Goal: Task Accomplishment & Management: Manage account settings

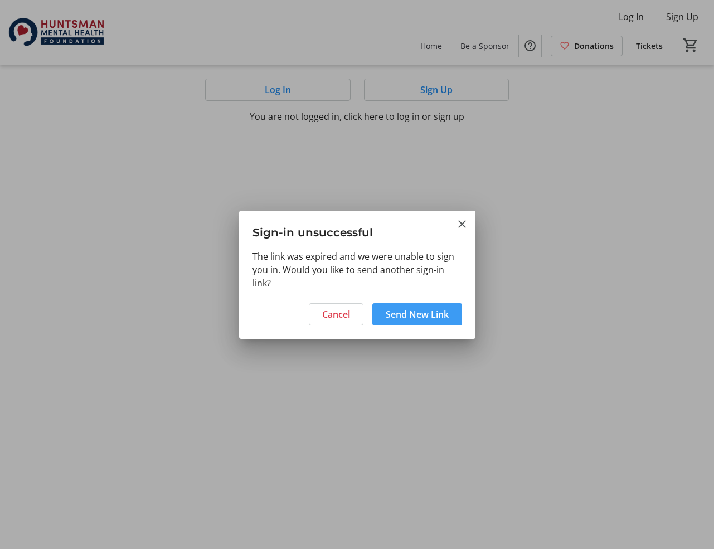
click at [400, 316] on span "Send New Link" at bounding box center [416, 313] width 63 height 13
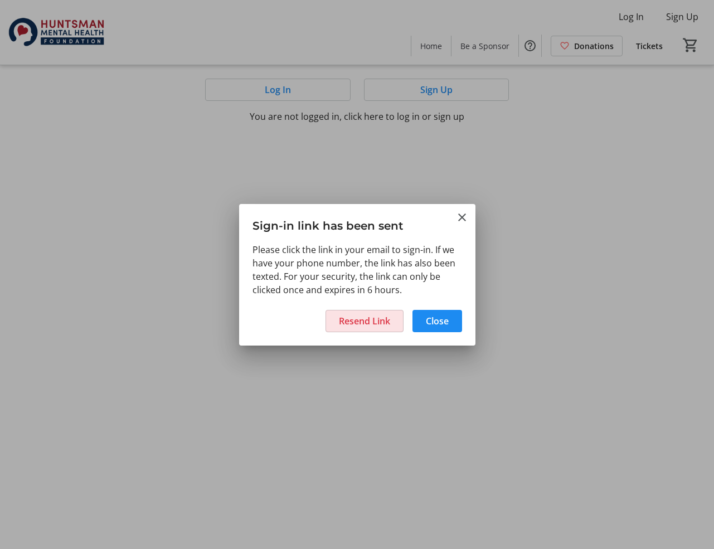
click at [368, 324] on span "Resend Link" at bounding box center [364, 320] width 51 height 13
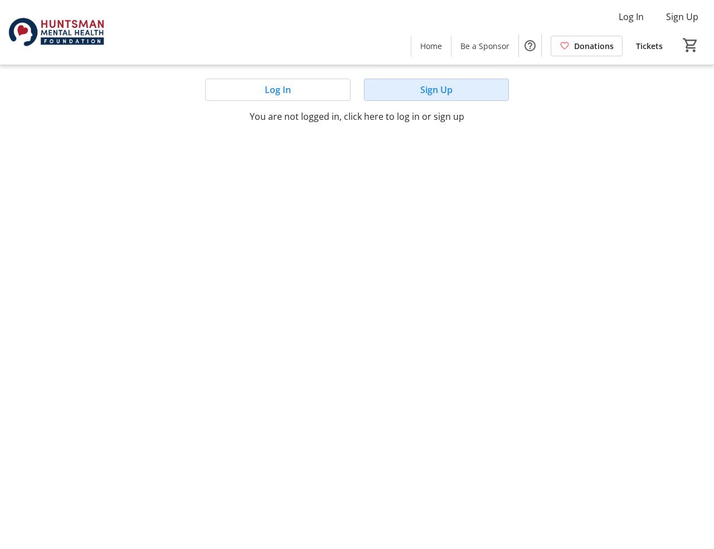
click at [433, 91] on span "Sign Up" at bounding box center [436, 89] width 32 height 13
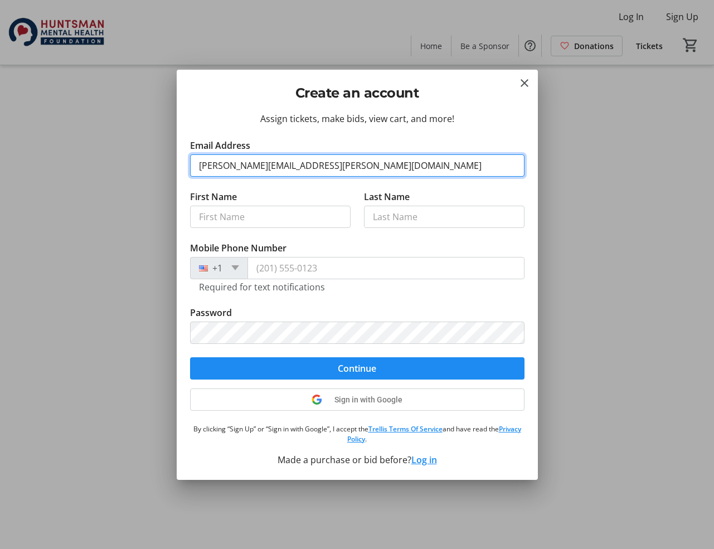
type input "[PERSON_NAME][EMAIL_ADDRESS][PERSON_NAME][DOMAIN_NAME]"
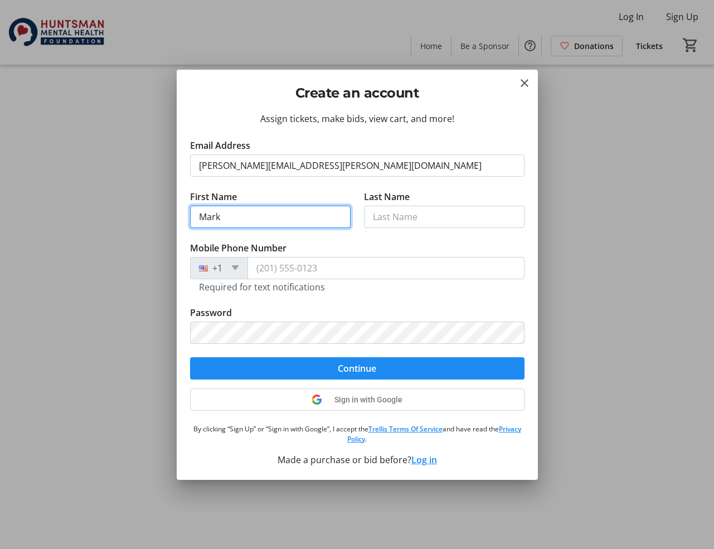
type input "Mark"
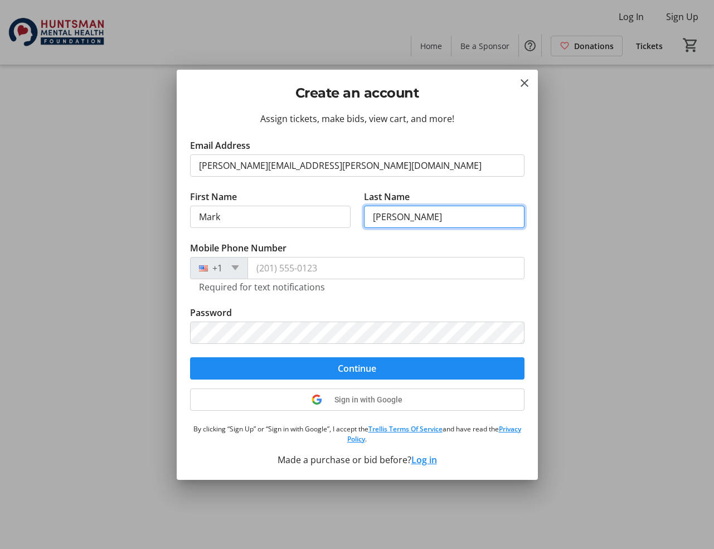
type input "[PERSON_NAME]"
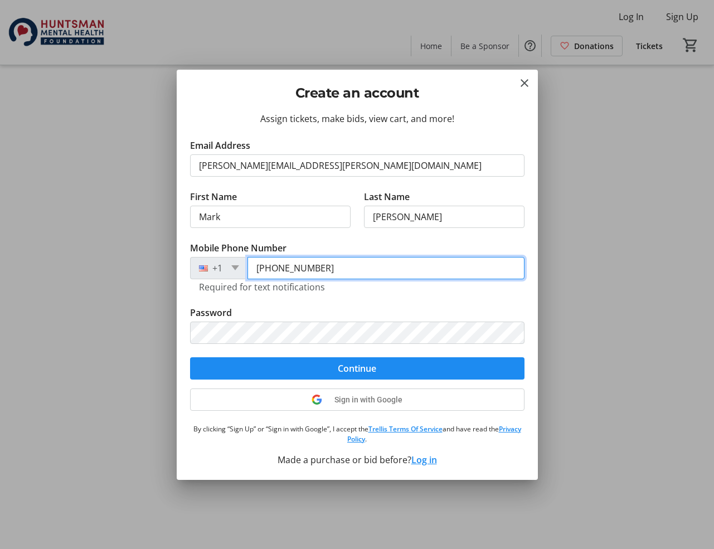
type input "[PHONE_NUMBER]"
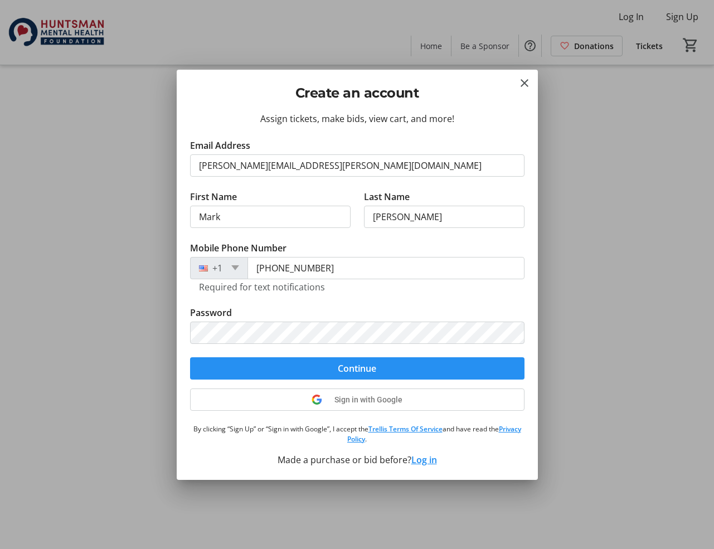
click at [334, 367] on span "submit" at bounding box center [357, 368] width 334 height 27
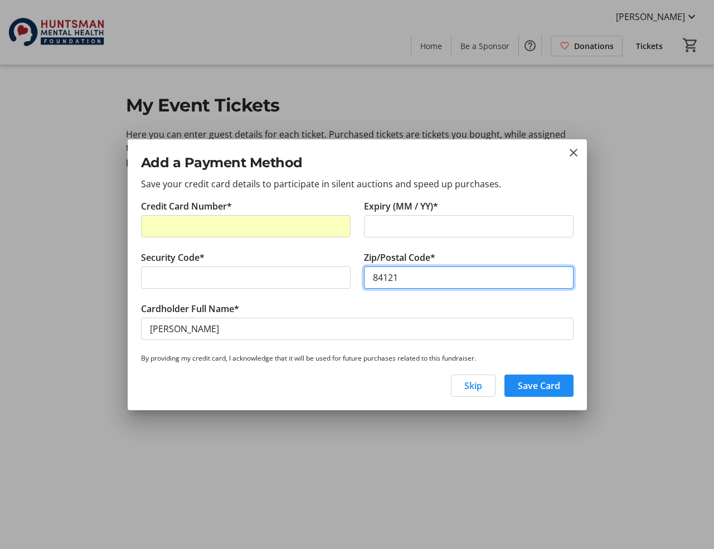
type input "84121"
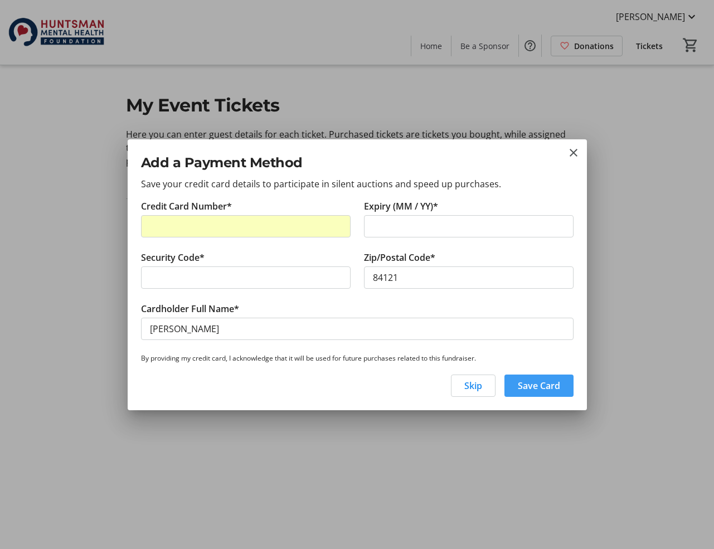
click at [540, 387] on span "Save Card" at bounding box center [538, 385] width 42 height 13
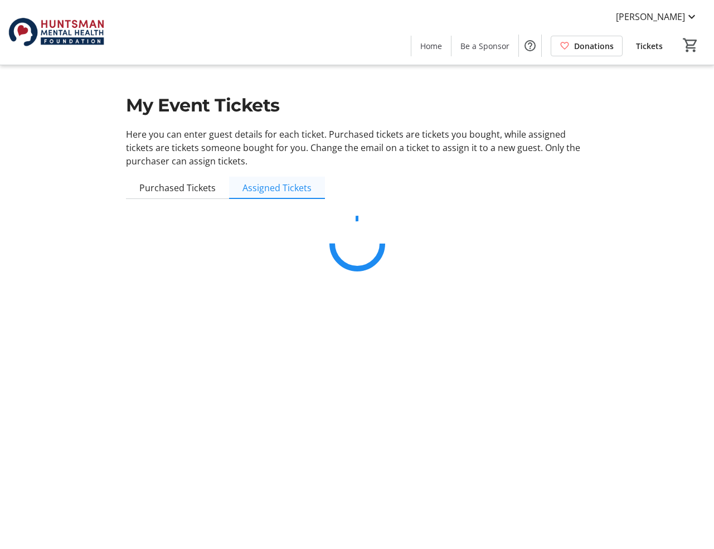
click at [285, 189] on span "Assigned Tickets" at bounding box center [276, 187] width 69 height 9
click at [211, 192] on span "Purchased Tickets" at bounding box center [177, 187] width 76 height 9
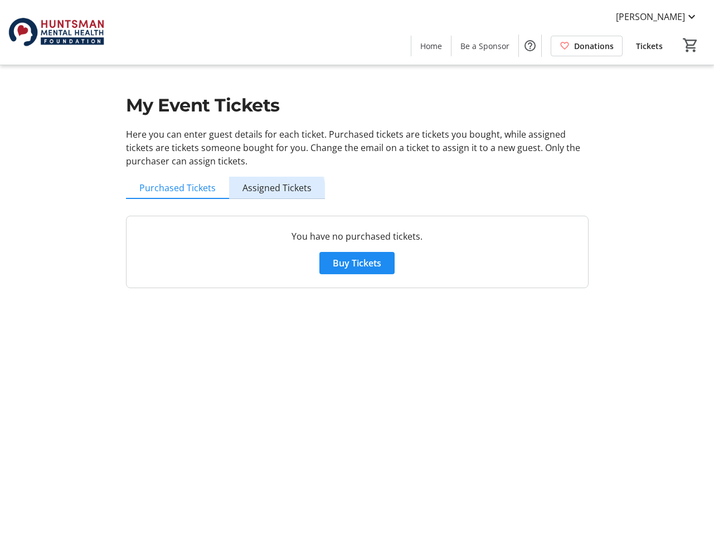
click at [274, 190] on span "Assigned Tickets" at bounding box center [276, 187] width 69 height 9
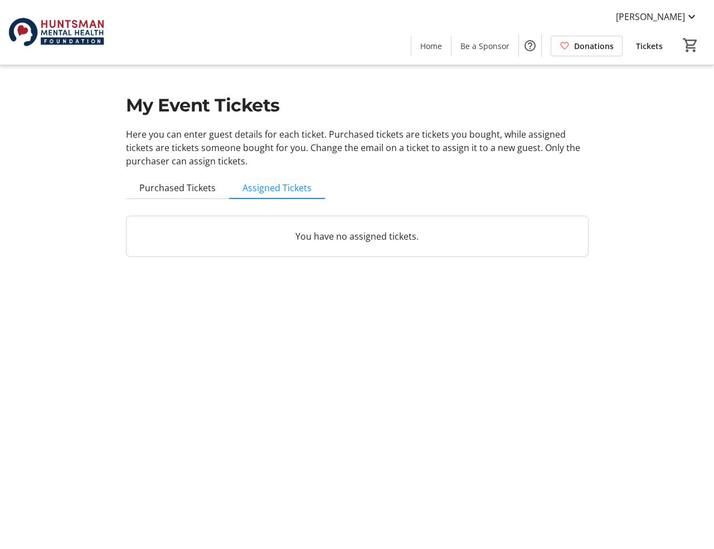
click at [652, 48] on span "Tickets" at bounding box center [649, 46] width 27 height 12
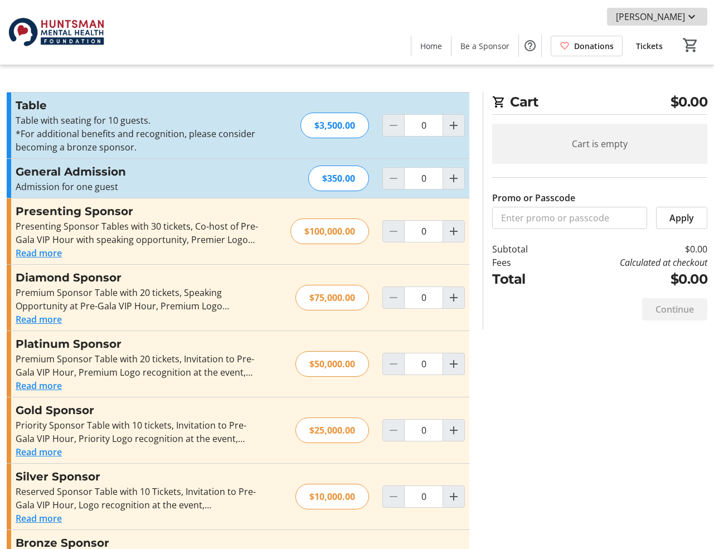
click at [689, 17] on mat-icon at bounding box center [691, 16] width 13 height 13
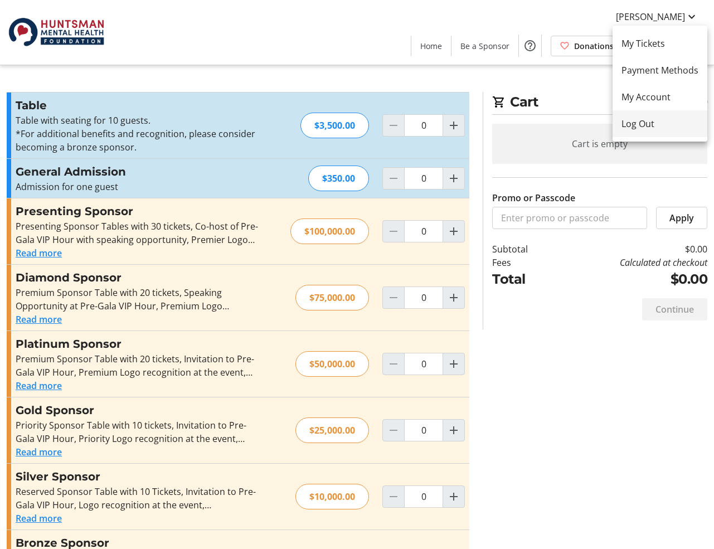
click at [640, 124] on span "Log Out" at bounding box center [659, 123] width 77 height 13
